Goal: Find specific page/section: Find specific page/section

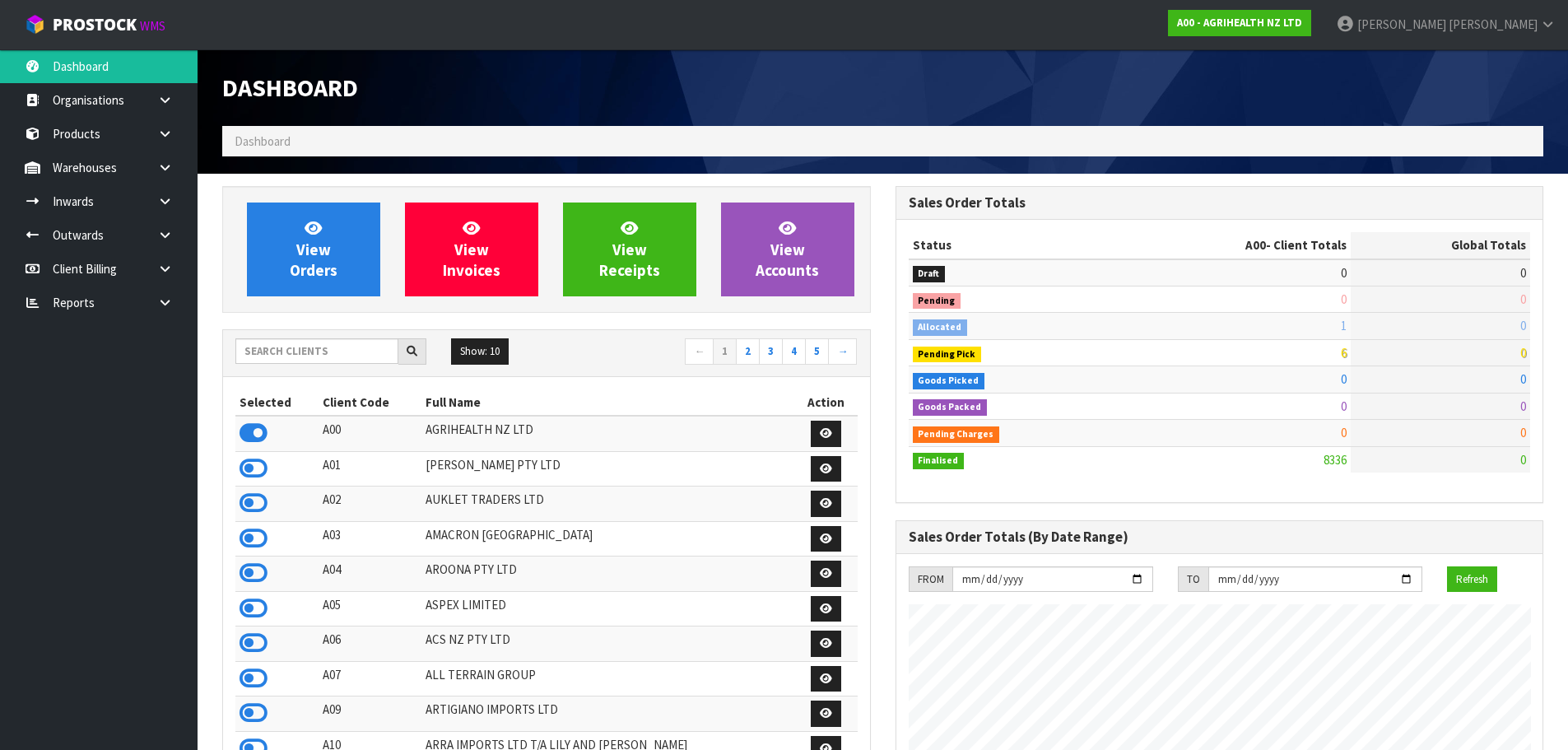
scroll to position [1247, 672]
click at [278, 353] on input "text" at bounding box center [317, 351] width 163 height 26
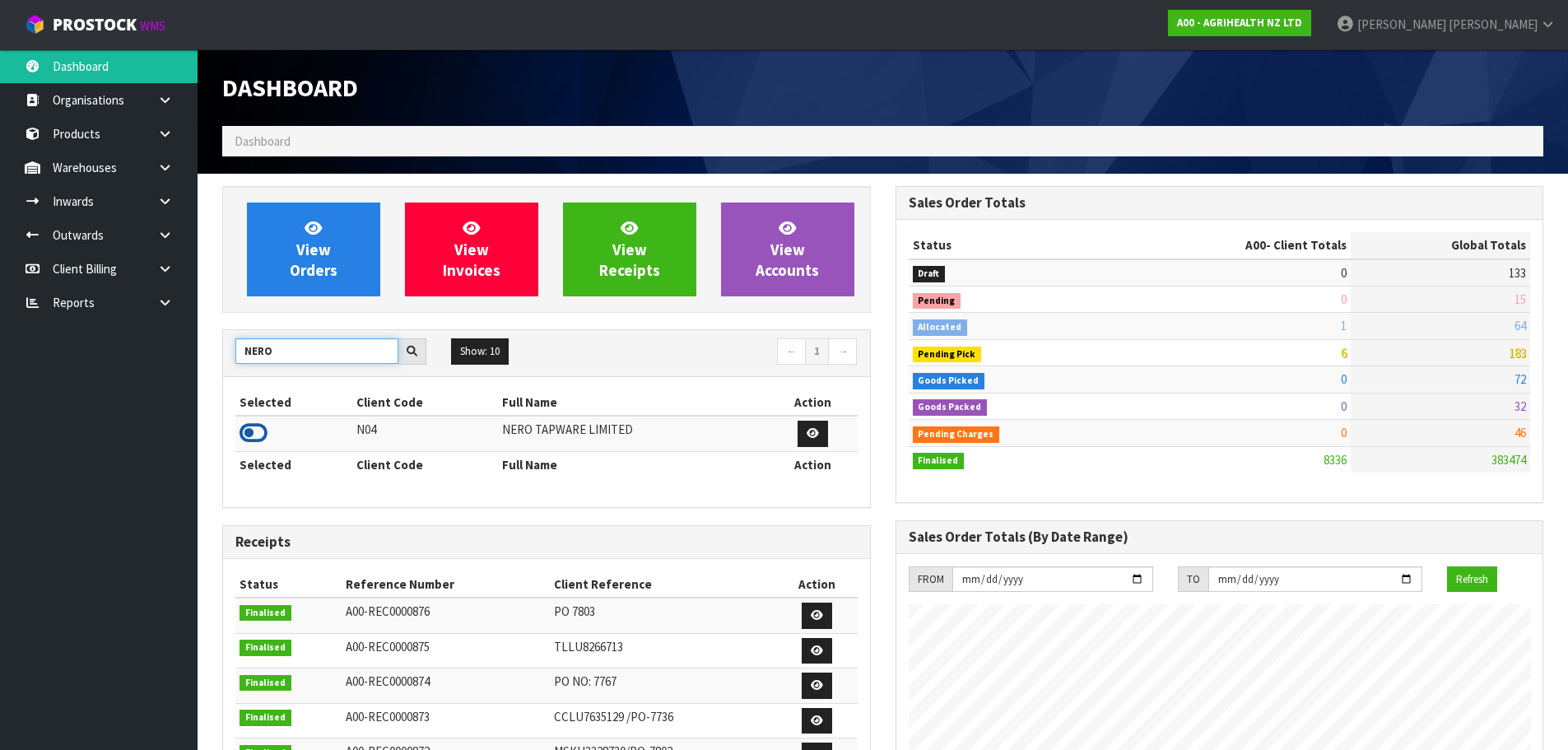
type input "NERO"
click at [255, 430] on icon at bounding box center [253, 433] width 28 height 25
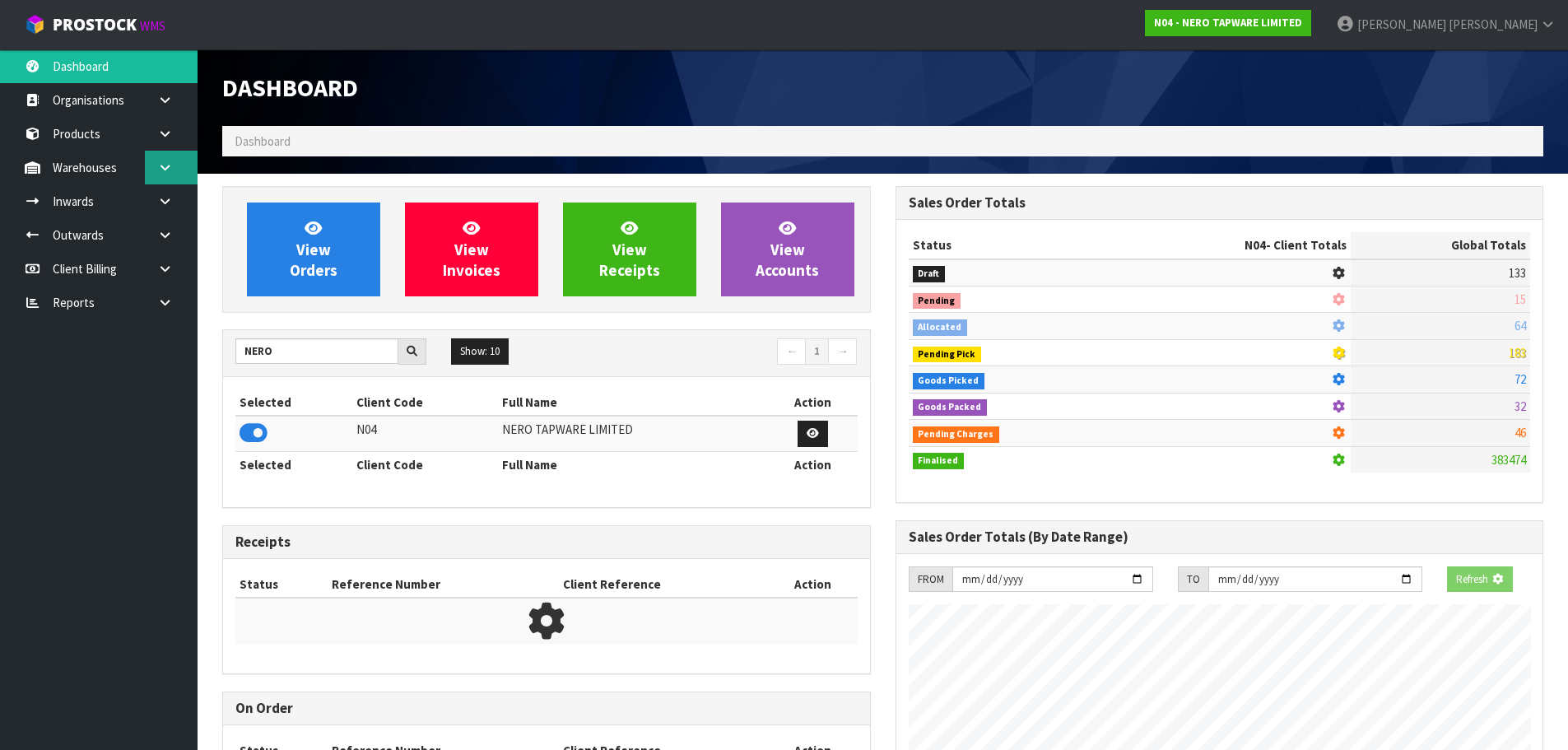
scroll to position [1283, 672]
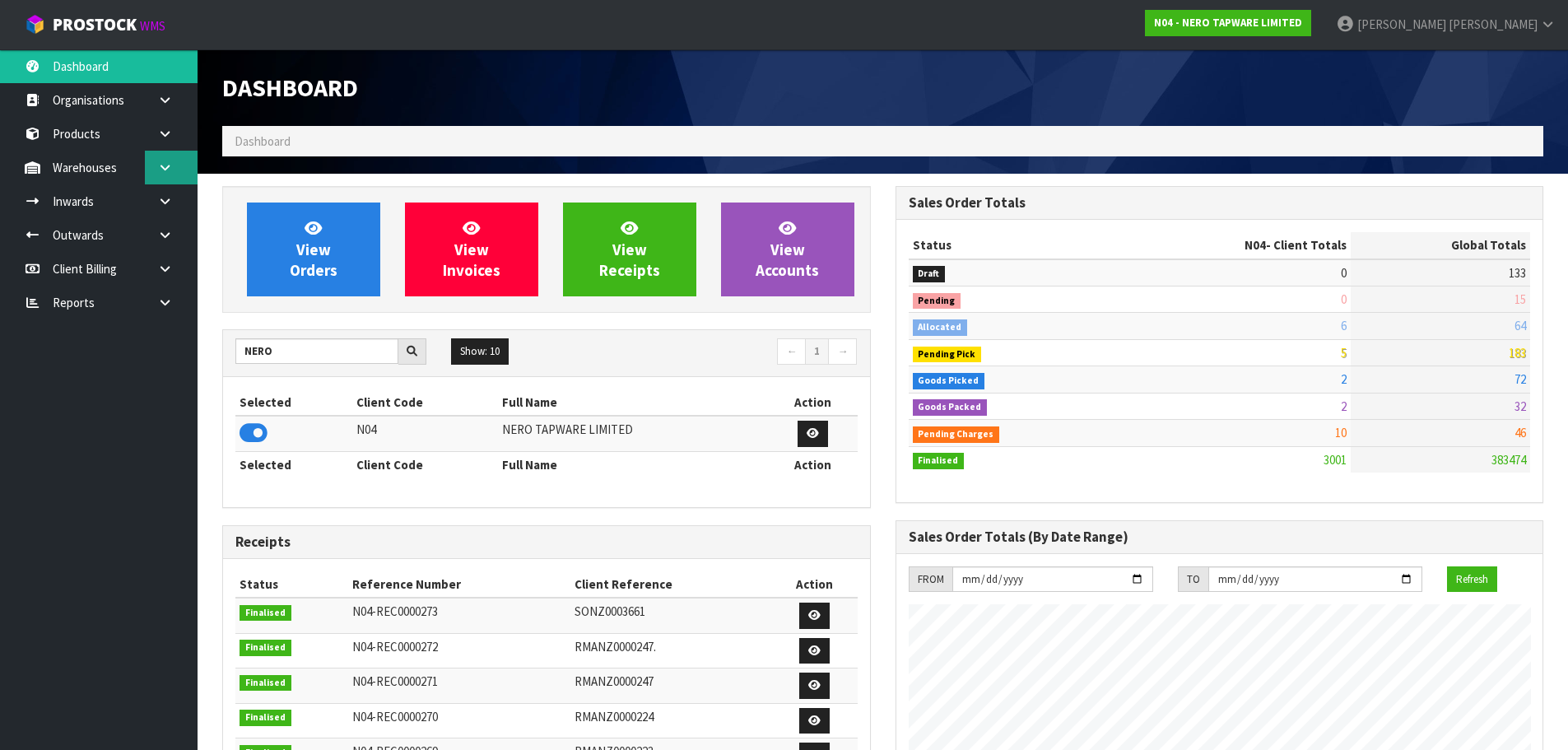
click at [169, 163] on icon at bounding box center [165, 167] width 16 height 13
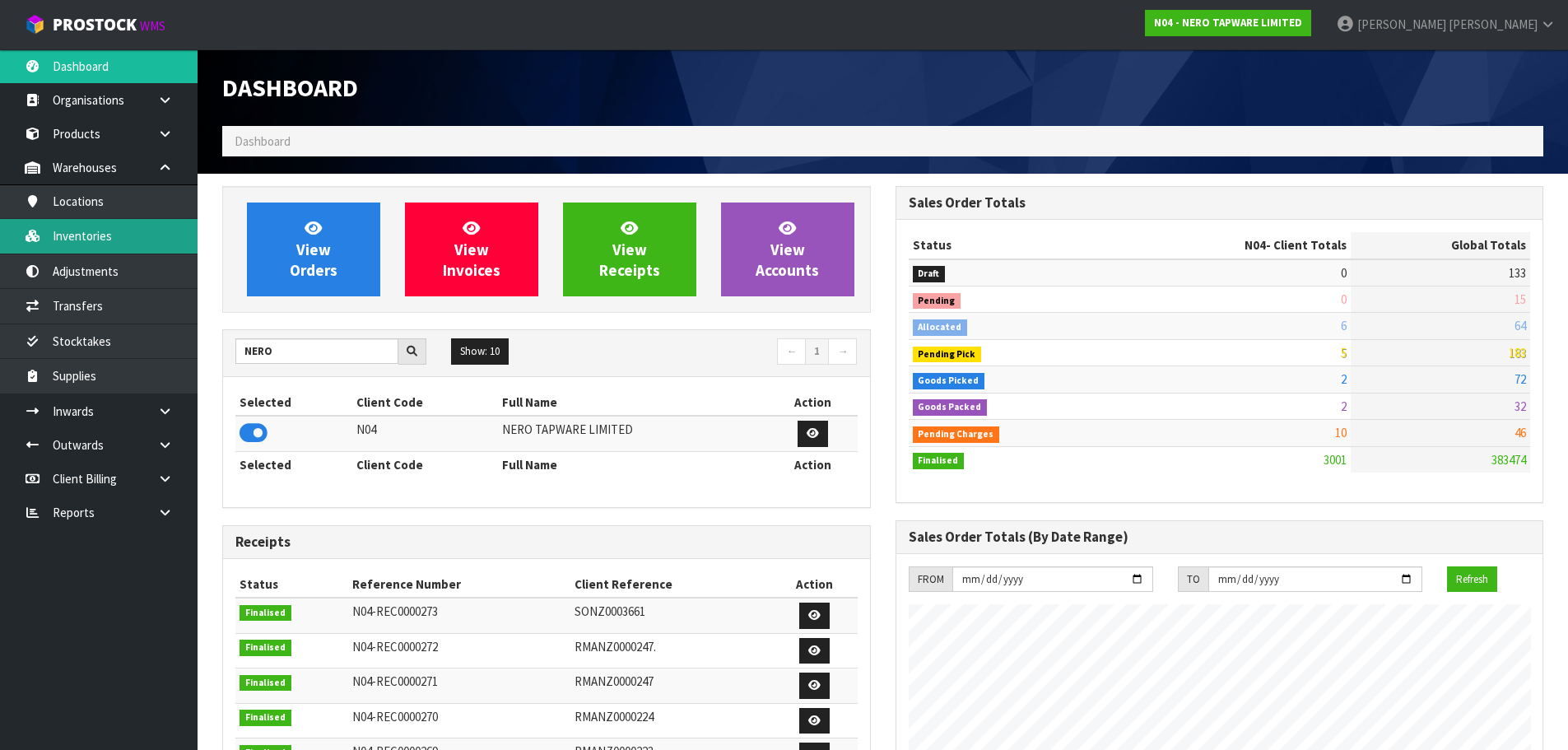
click at [140, 235] on link "Inventories" at bounding box center [98, 236] width 197 height 33
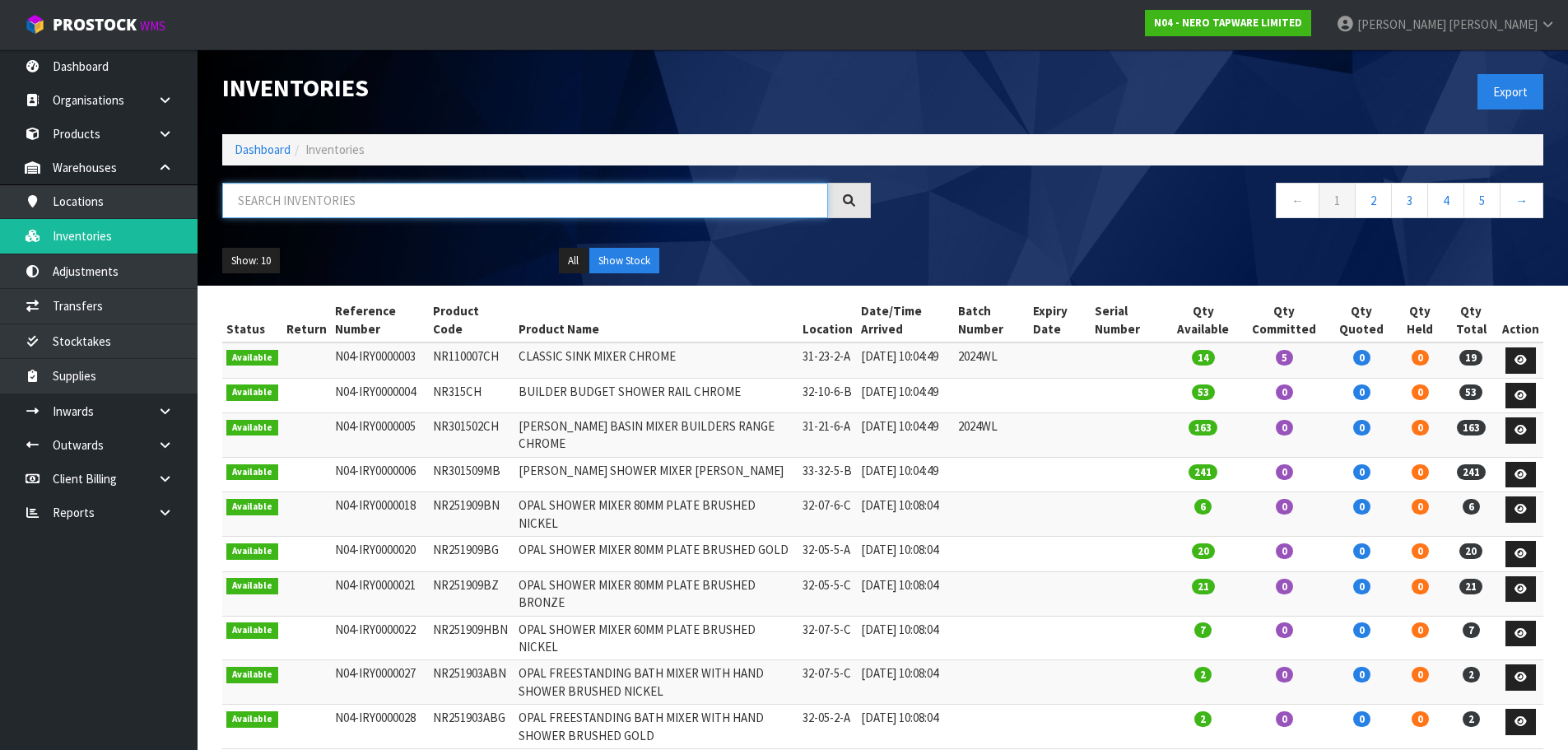
click at [352, 204] on input "text" at bounding box center [525, 201] width 606 height 35
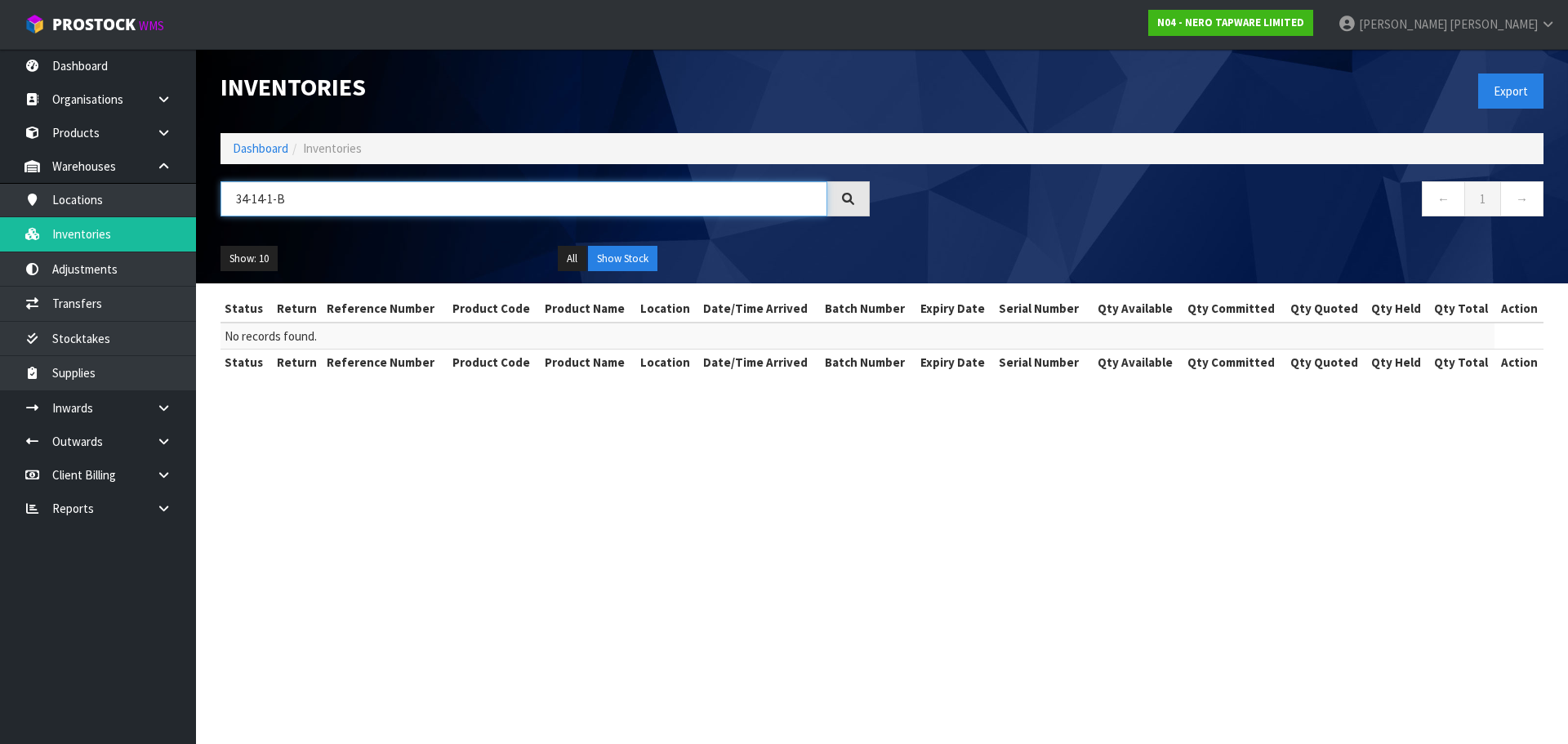
click at [360, 194] on input "34-14-1-B" at bounding box center [523, 199] width 606 height 35
drag, startPoint x: 301, startPoint y: 194, endPoint x: 189, endPoint y: 216, distance: 114.1
click at [189, 216] on body "Toggle navigation ProStock WMS N04 - NERO TAPWARE LIMITED [PERSON_NAME] Logout …" at bounding box center [784, 372] width 1568 height 744
type input "34-14"
drag, startPoint x: 309, startPoint y: 195, endPoint x: 238, endPoint y: 202, distance: 71.3
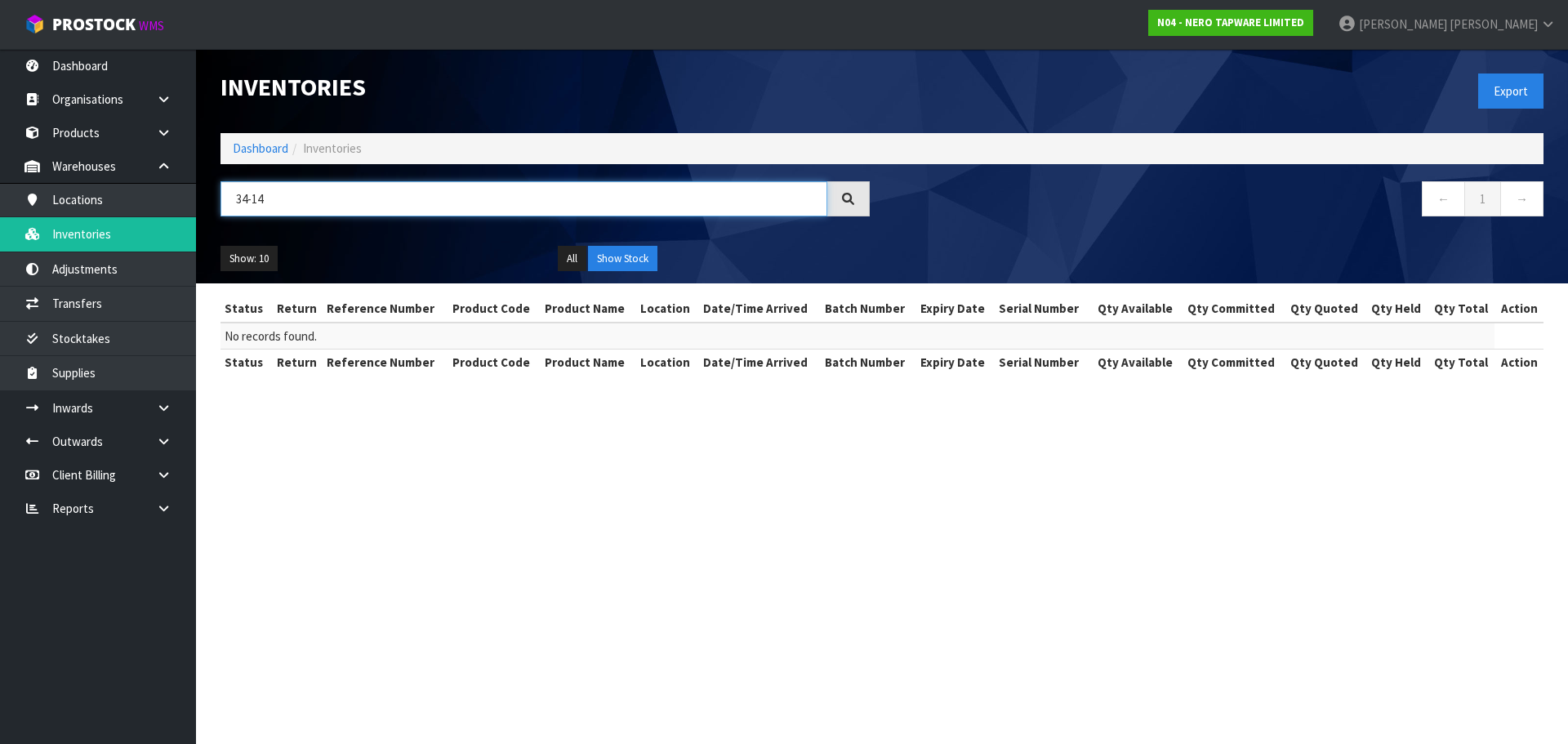
click at [238, 202] on input "34-14" at bounding box center [523, 199] width 606 height 35
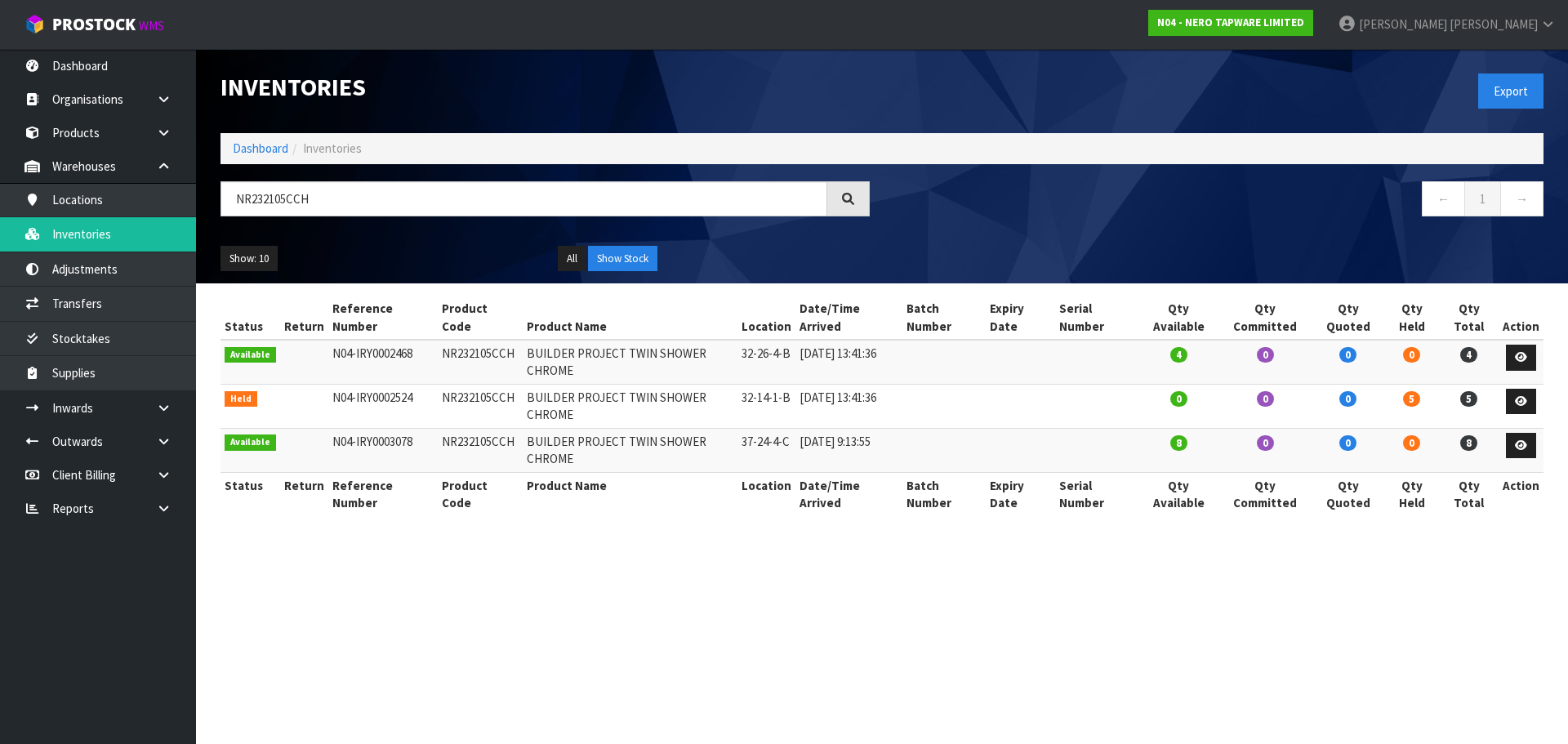
click at [775, 398] on td "32-14-1-B" at bounding box center [766, 406] width 57 height 44
copy tr "32-14-1-B"
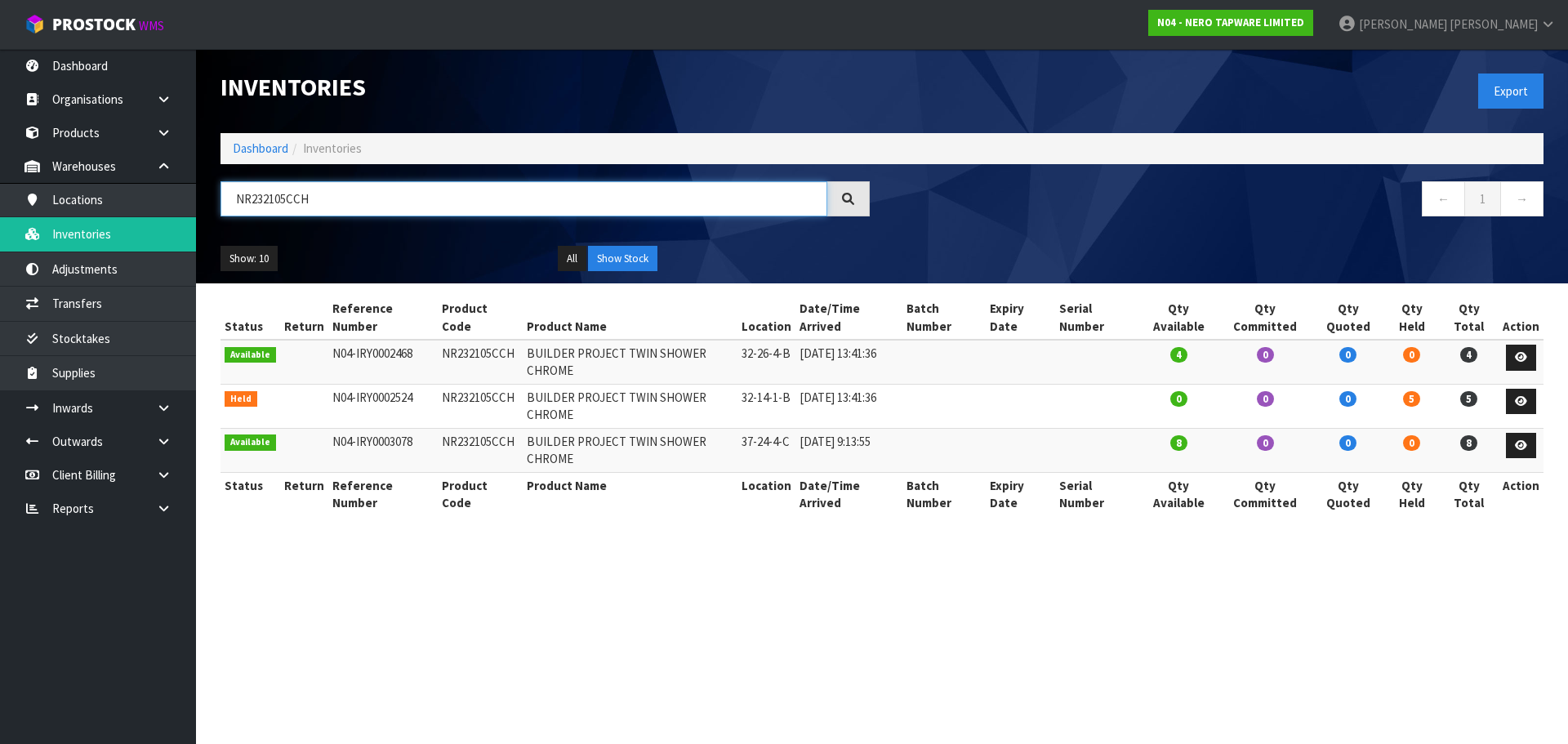
click at [417, 204] on input "NR232105CCH" at bounding box center [523, 199] width 606 height 35
paste input "32-14-1-B"
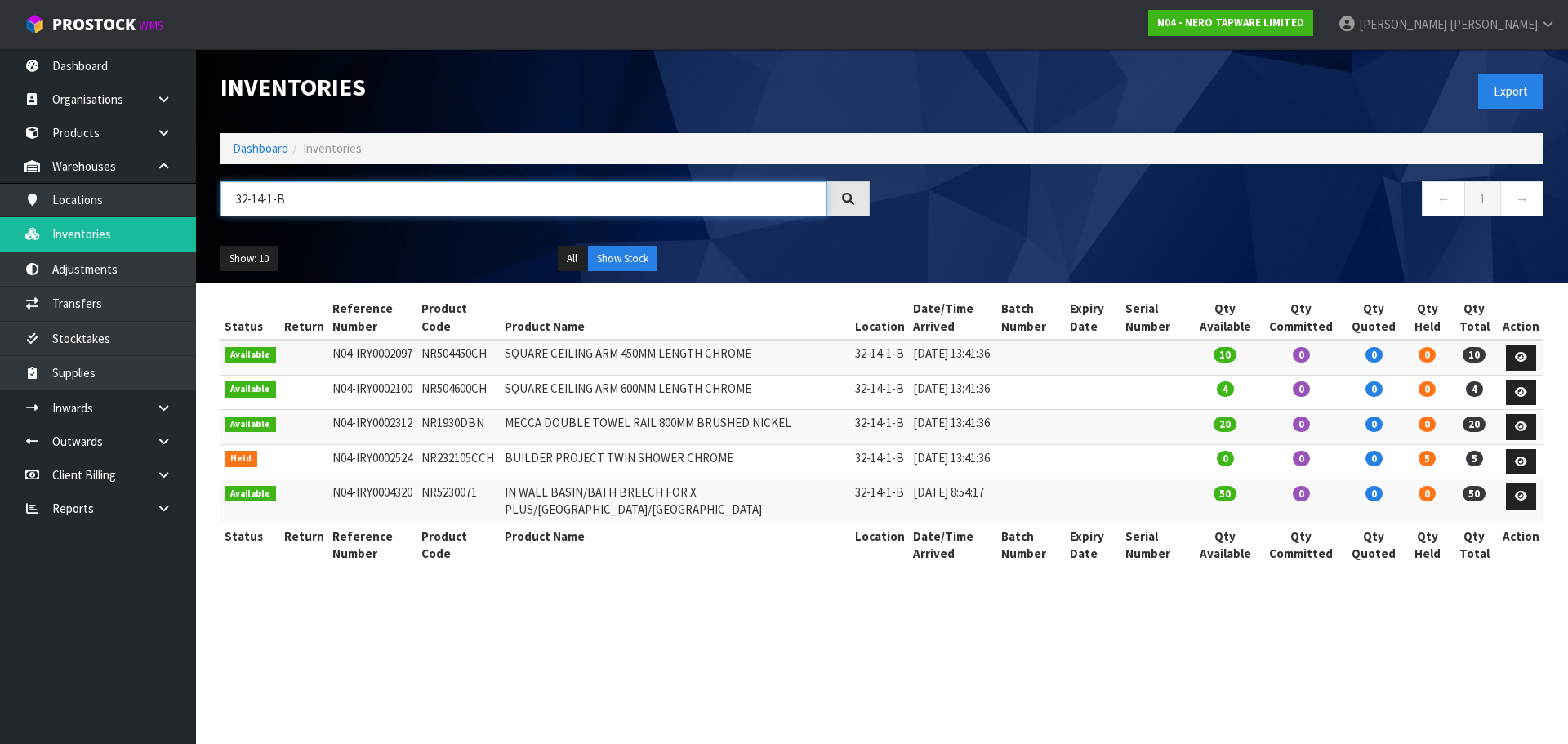
click at [302, 201] on input "32-14-1-B" at bounding box center [523, 199] width 606 height 35
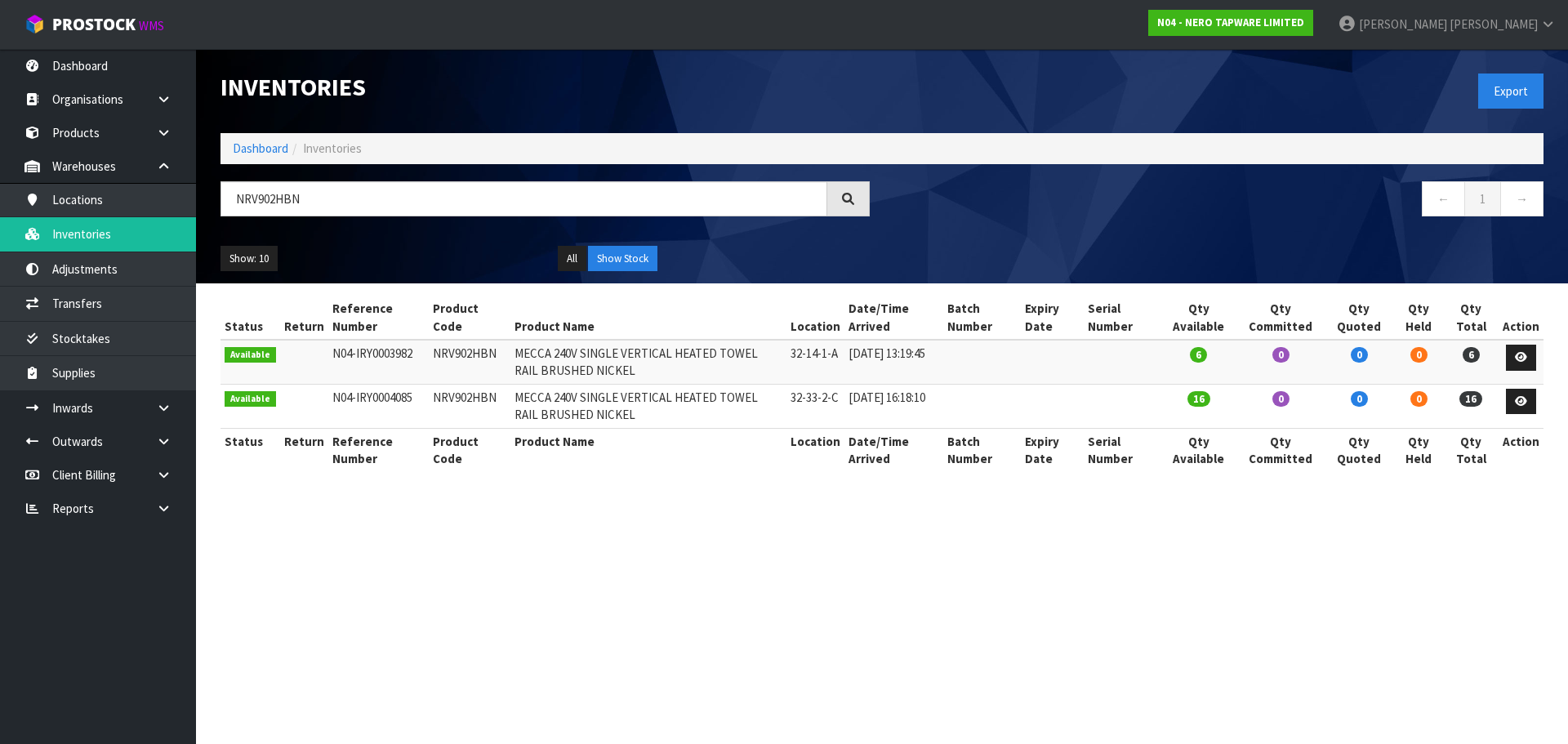
click at [819, 354] on td "32-14-1-A" at bounding box center [815, 362] width 57 height 44
copy tr "32-14-1-A"
click at [372, 193] on input "NRV902HBN" at bounding box center [523, 199] width 606 height 35
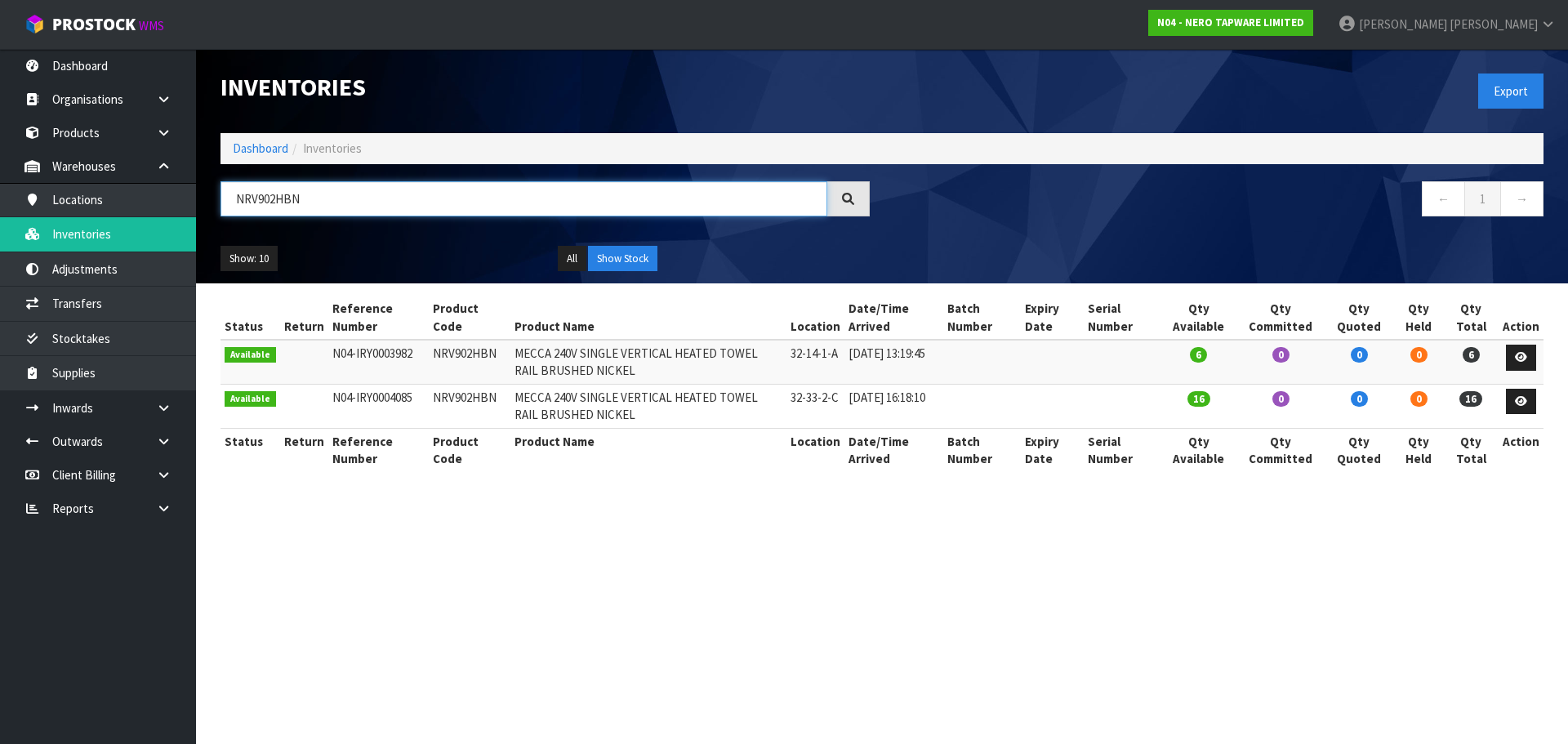
click at [372, 193] on input "NRV902HBN" at bounding box center [523, 199] width 606 height 35
paste input "32-14-1-A"
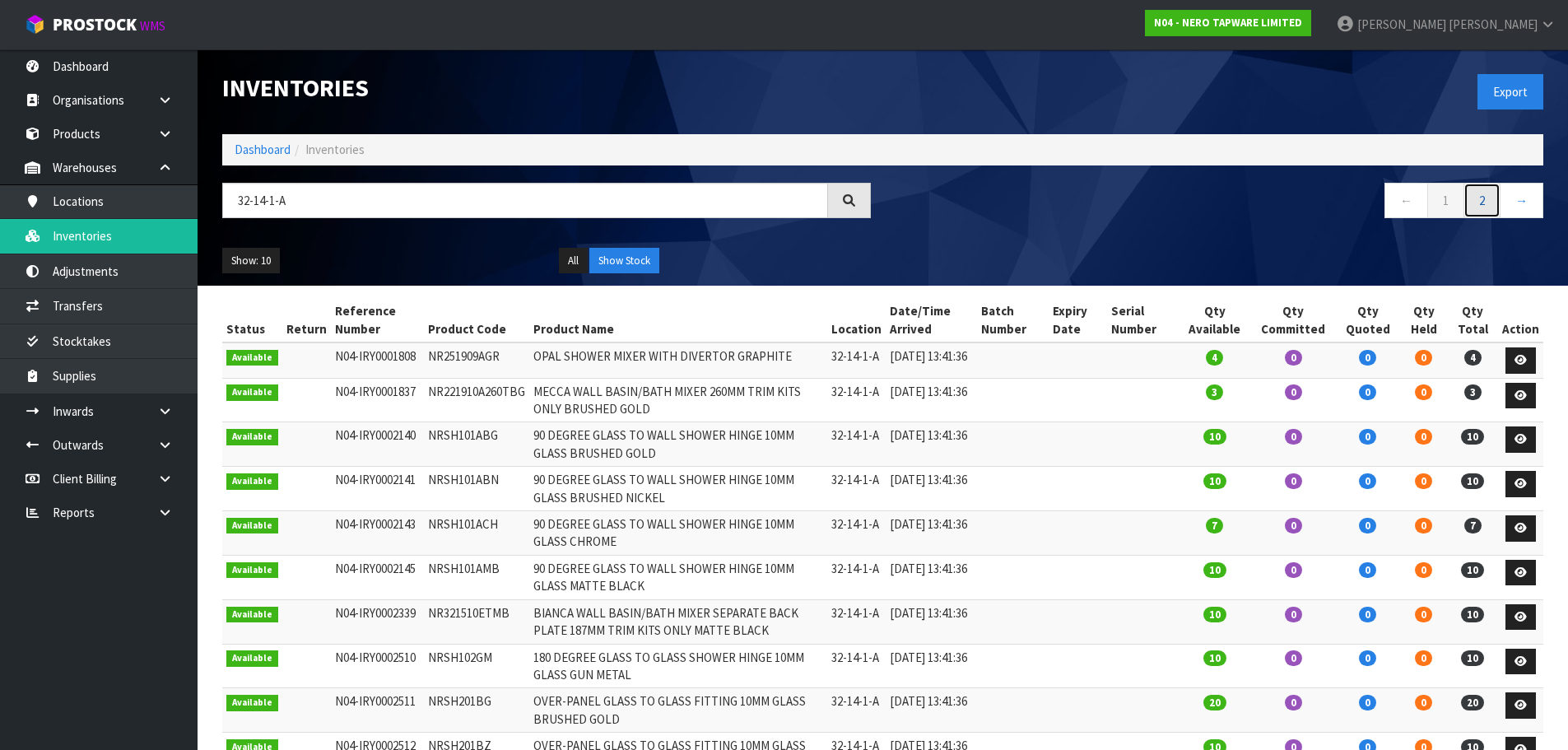
click at [1486, 201] on link "2" at bounding box center [1483, 201] width 37 height 35
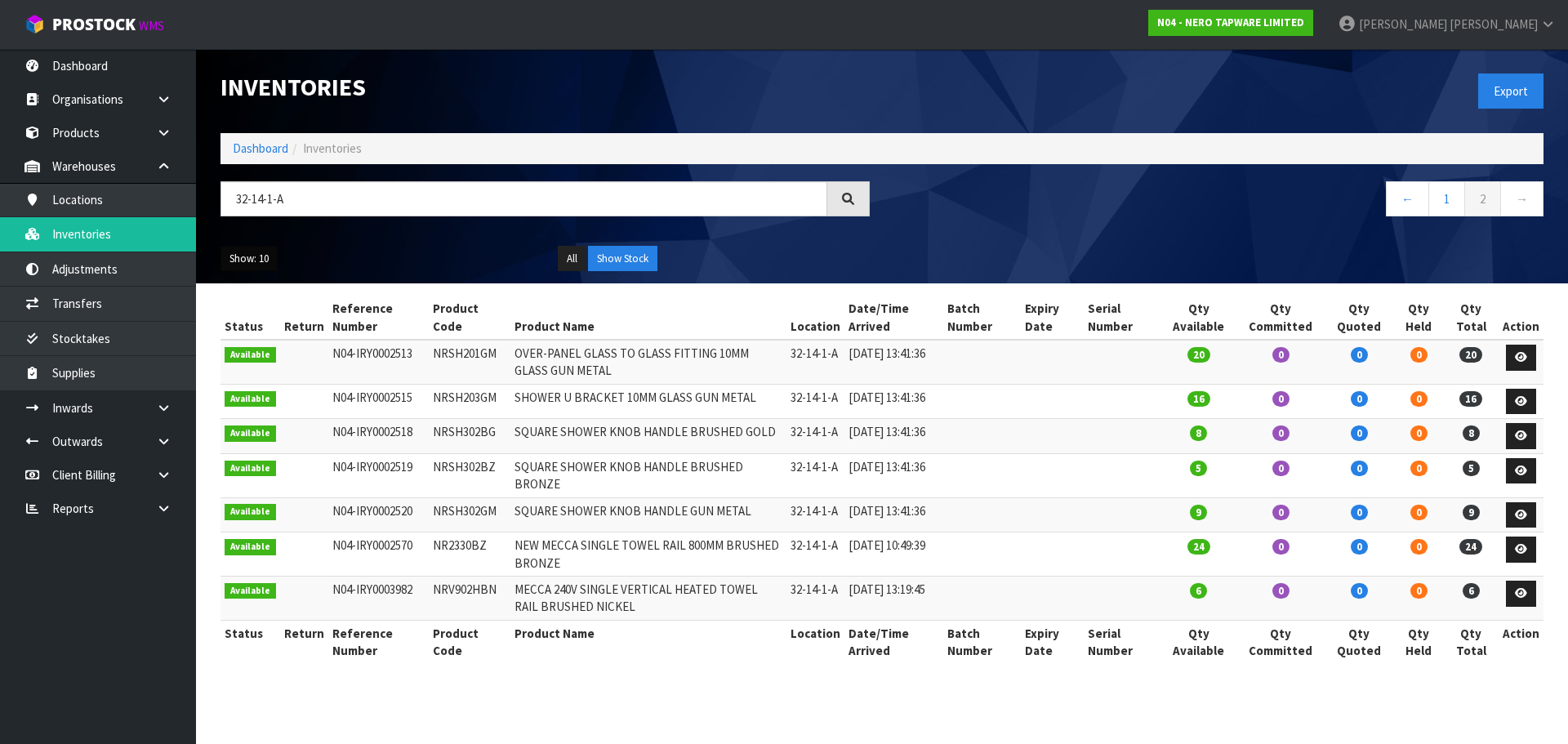
click at [259, 252] on button "Show: 10" at bounding box center [249, 258] width 57 height 26
click at [276, 350] on link "50" at bounding box center [286, 356] width 129 height 22
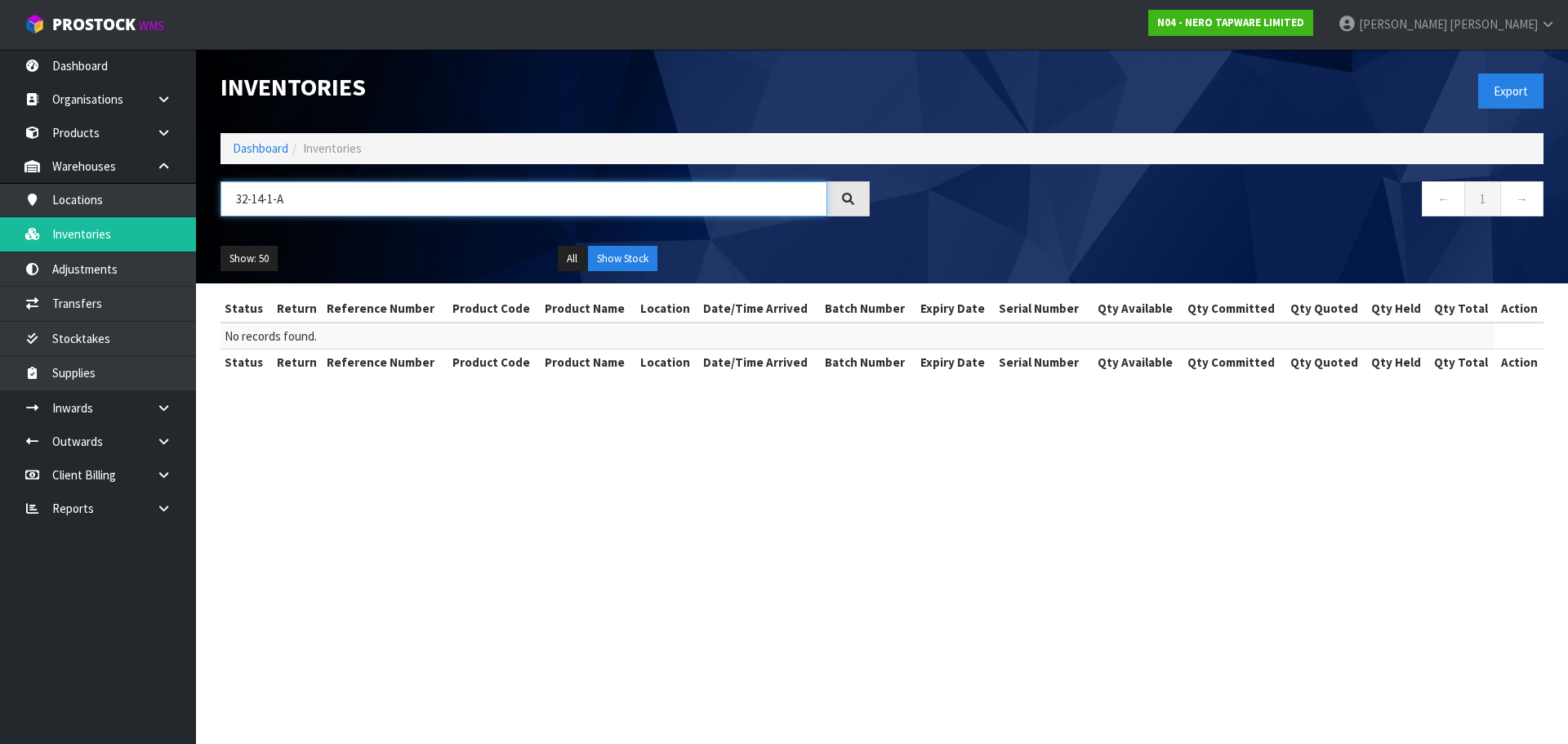
click at [315, 195] on input "32-14-1-A" at bounding box center [523, 199] width 606 height 35
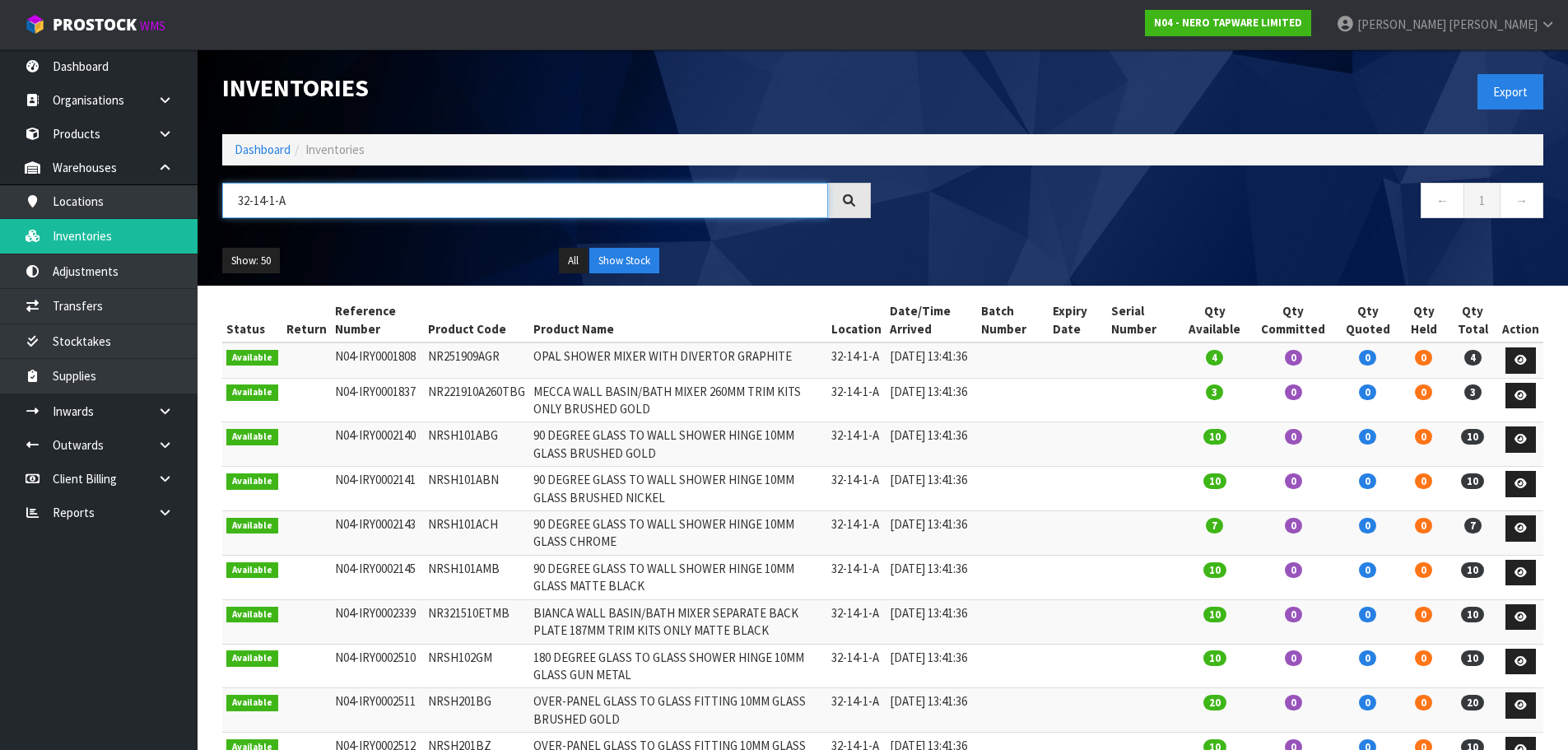
type input "32-14-1-A"
